Goal: Transaction & Acquisition: Purchase product/service

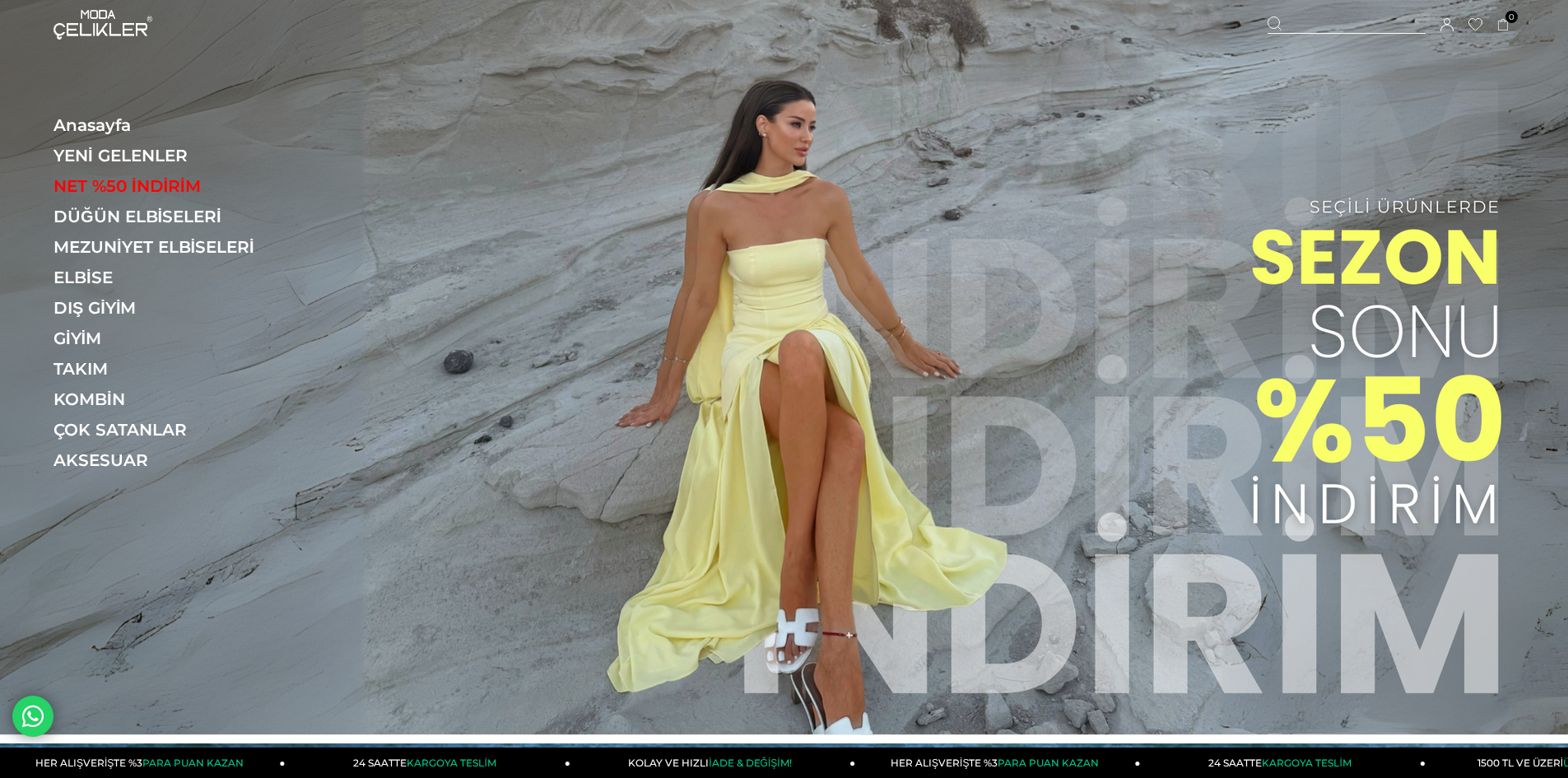
click at [1343, 22] on div at bounding box center [1347, 25] width 158 height 17
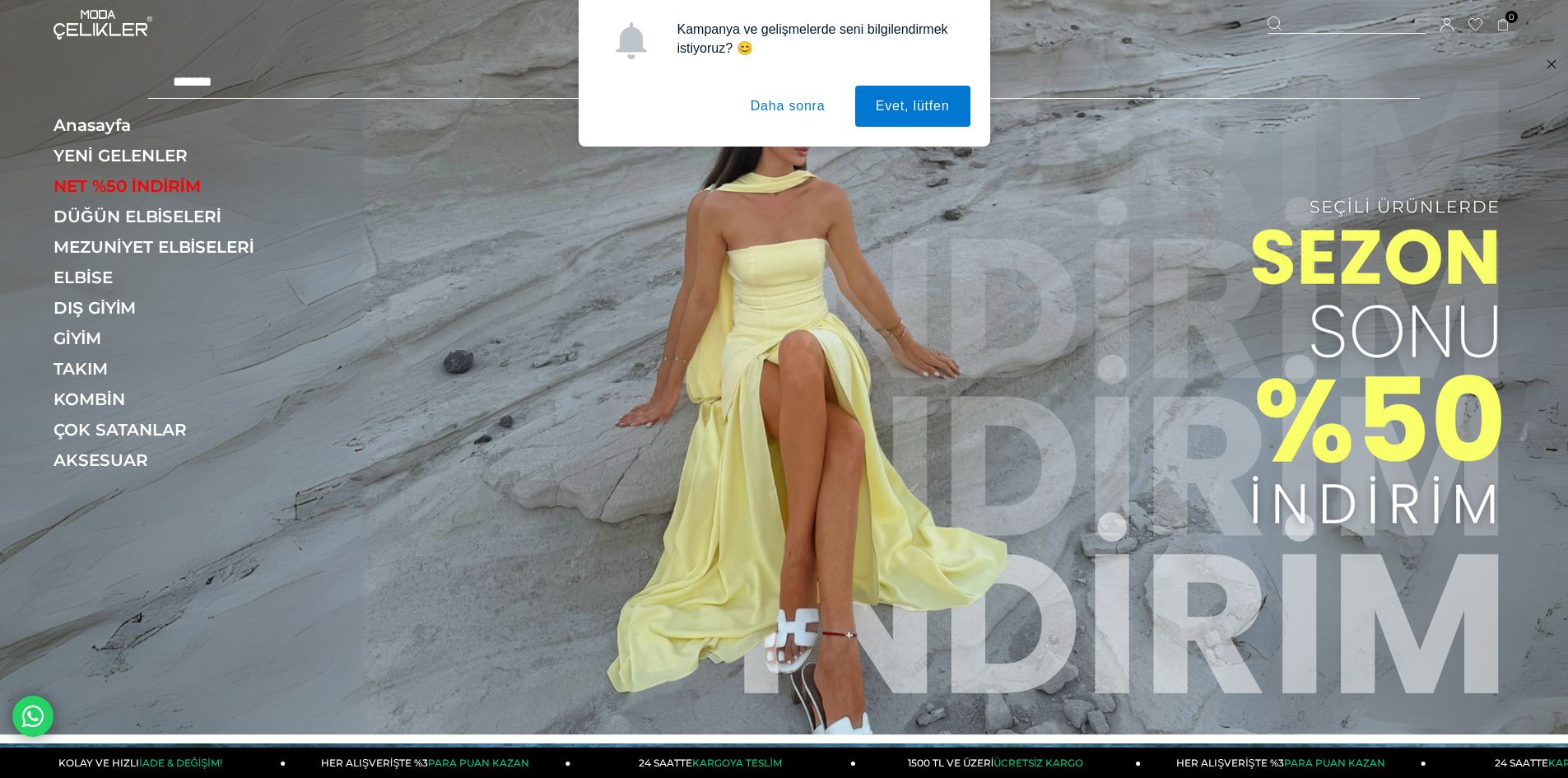
type input "********"
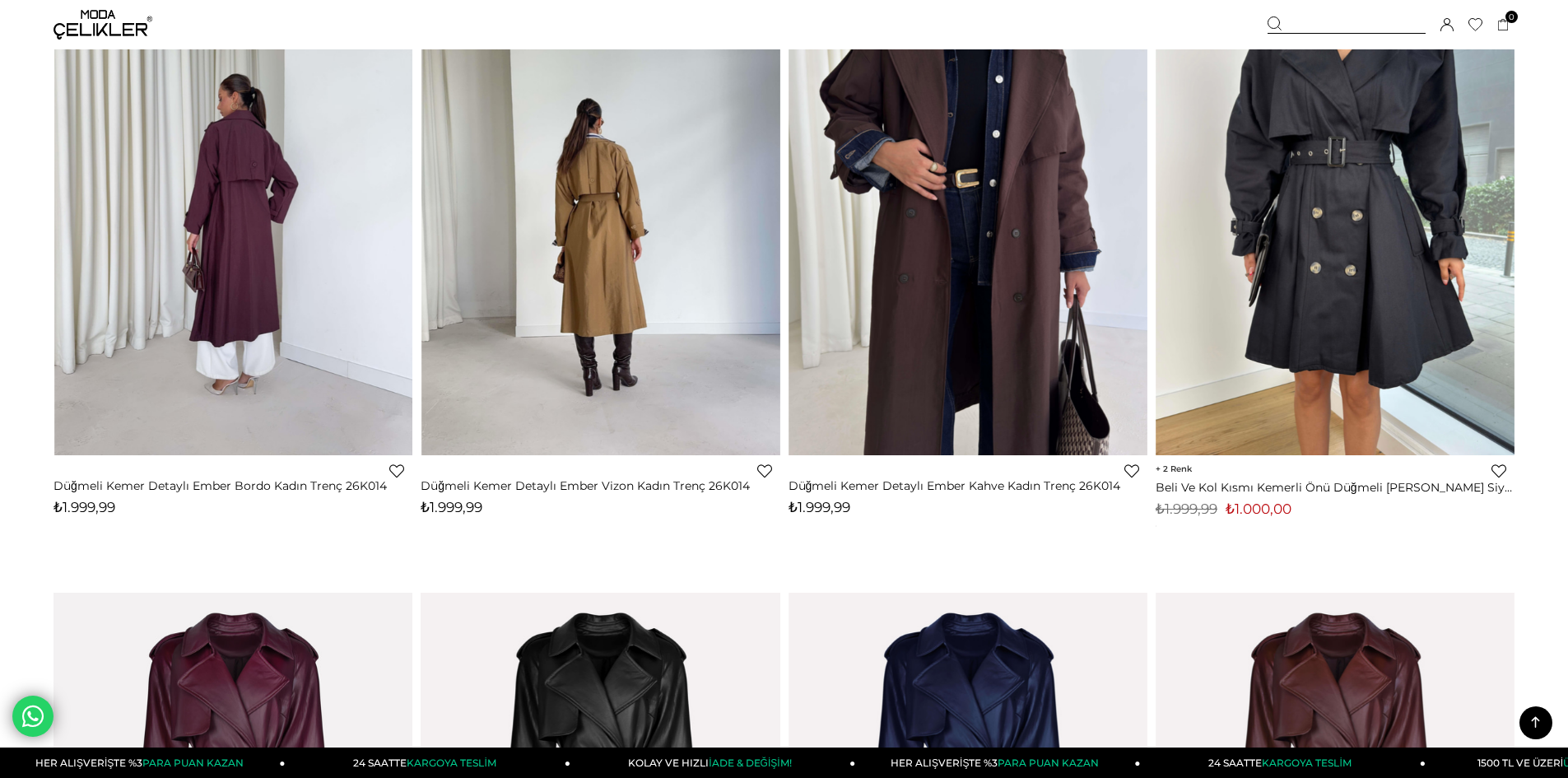
click at [667, 196] on img at bounding box center [600, 216] width 359 height 479
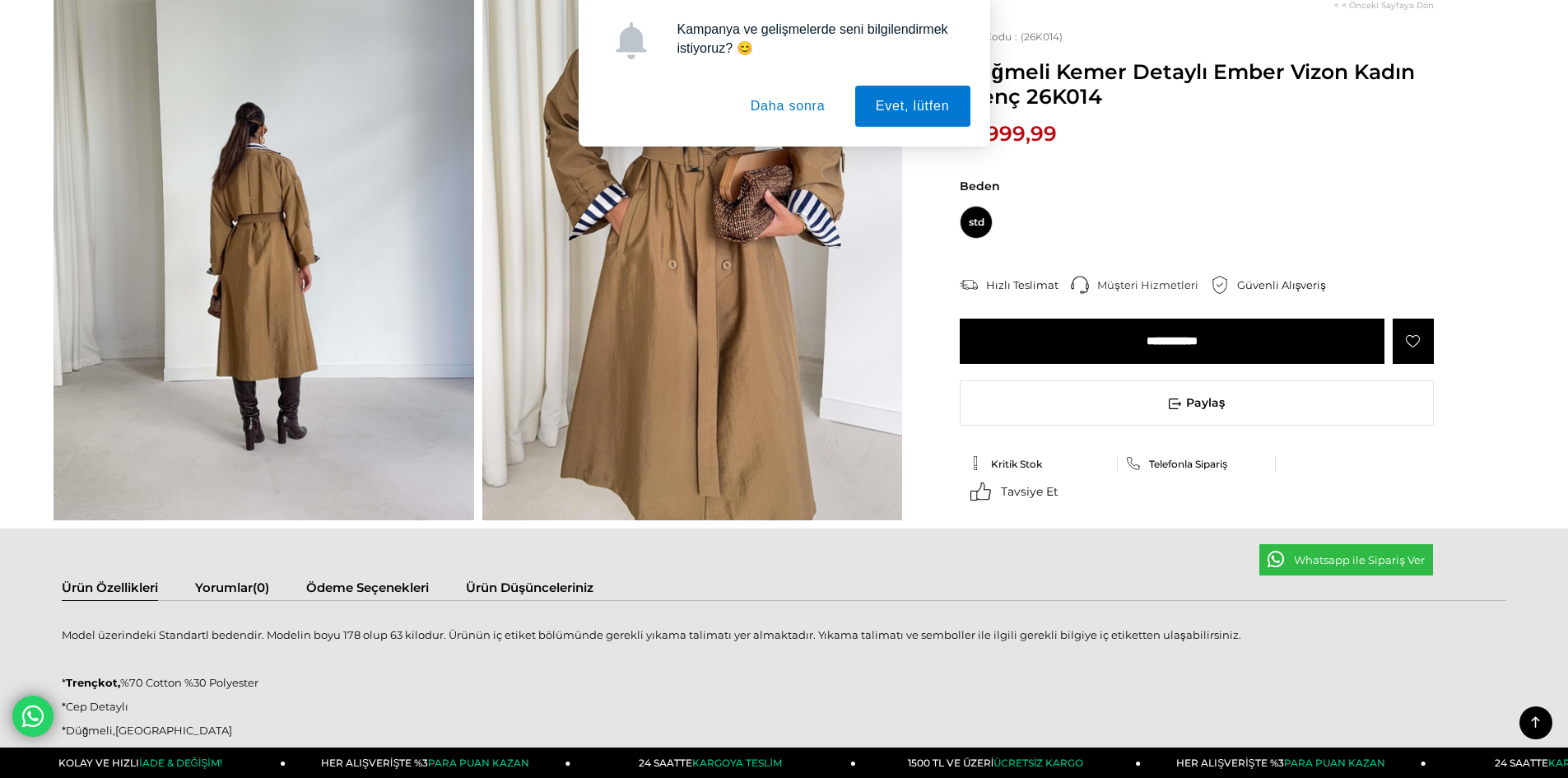
scroll to position [165, 0]
